Goal: Information Seeking & Learning: Learn about a topic

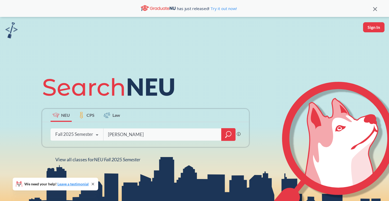
type input "[PERSON_NAME]"
click at [225, 135] on div at bounding box center [228, 134] width 14 height 13
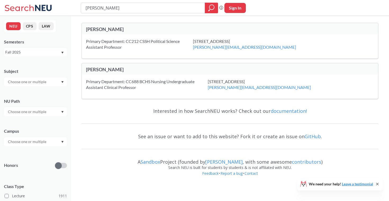
click at [33, 28] on button "CPS" at bounding box center [30, 26] width 14 height 8
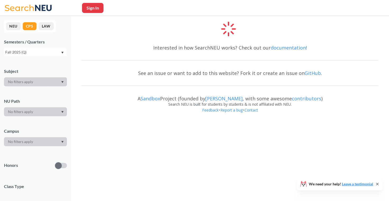
click at [45, 27] on button "LAW" at bounding box center [46, 26] width 15 height 8
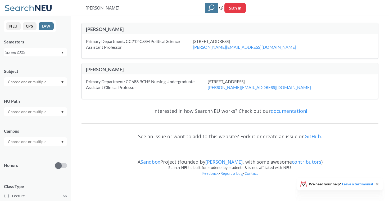
click at [14, 27] on button "NEU" at bounding box center [13, 26] width 15 height 8
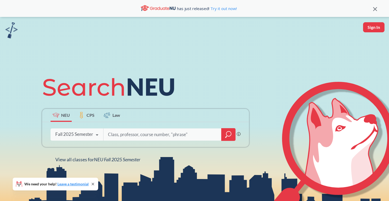
click at [144, 132] on input "search" at bounding box center [163, 134] width 110 height 11
type input "econ"
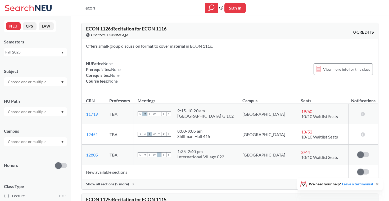
scroll to position [1, 0]
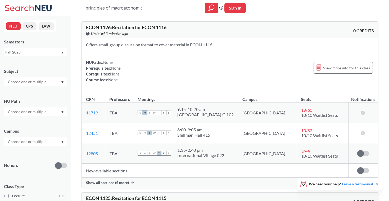
type input "principles of macroeconomics"
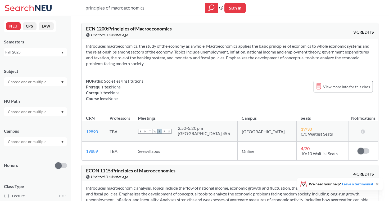
click at [46, 156] on div "Honors" at bounding box center [35, 162] width 63 height 19
click at [46, 140] on input "text" at bounding box center [27, 142] width 45 height 6
click at [36, 154] on div "Boston ( 2074 )" at bounding box center [37, 154] width 60 height 6
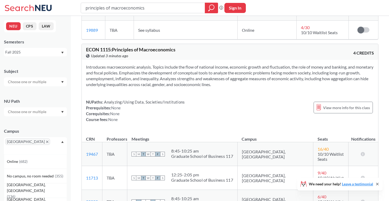
scroll to position [182, 0]
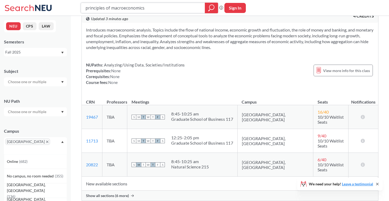
click at [125, 8] on input "principles of macroeconomics" at bounding box center [143, 7] width 116 height 9
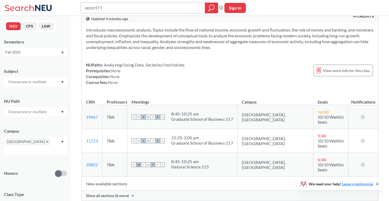
type input "econ1115"
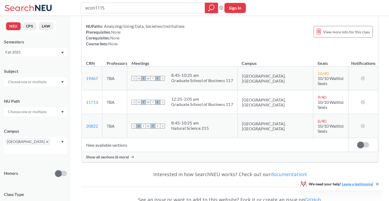
scroll to position [78, 0]
click at [110, 155] on span "Show all sections (6 more)" at bounding box center [107, 157] width 43 height 5
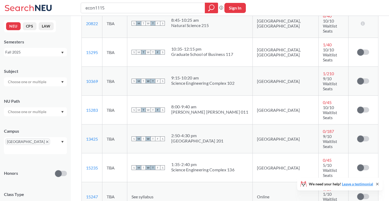
scroll to position [178, 0]
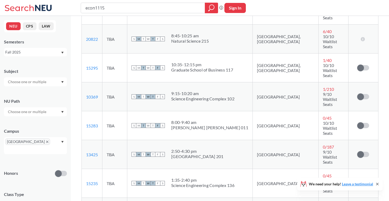
click at [232, 183] on div "Science Engineering Complex 136" at bounding box center [202, 185] width 63 height 5
copy div "1:35 - 2:40 pm"
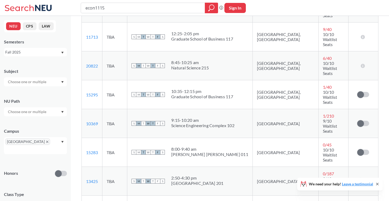
scroll to position [153, 0]
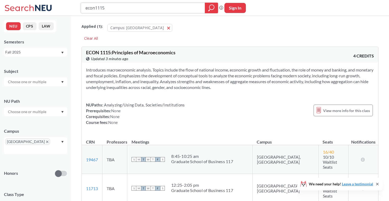
click at [119, 11] on input "econ1115" at bounding box center [143, 7] width 116 height 9
type input "energy economics"
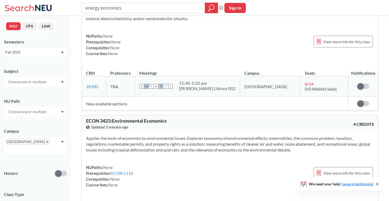
scroll to position [665, 0]
